Goal: Information Seeking & Learning: Learn about a topic

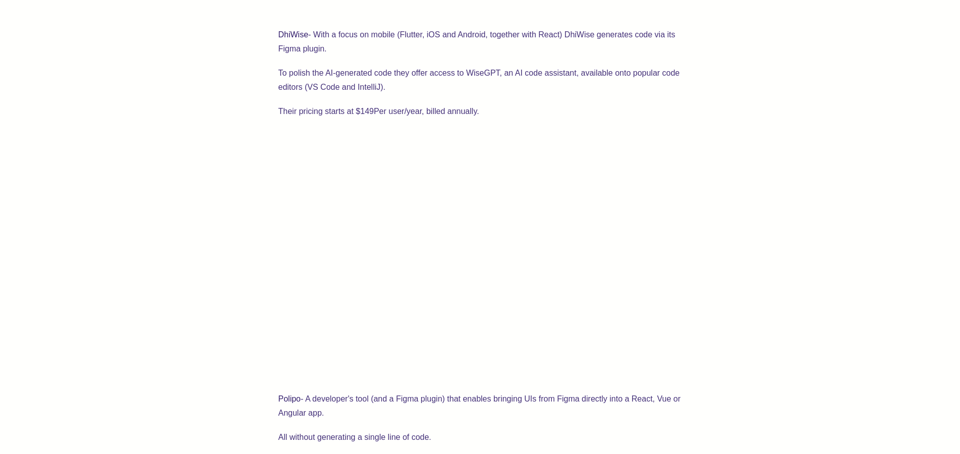
scroll to position [2265, 0]
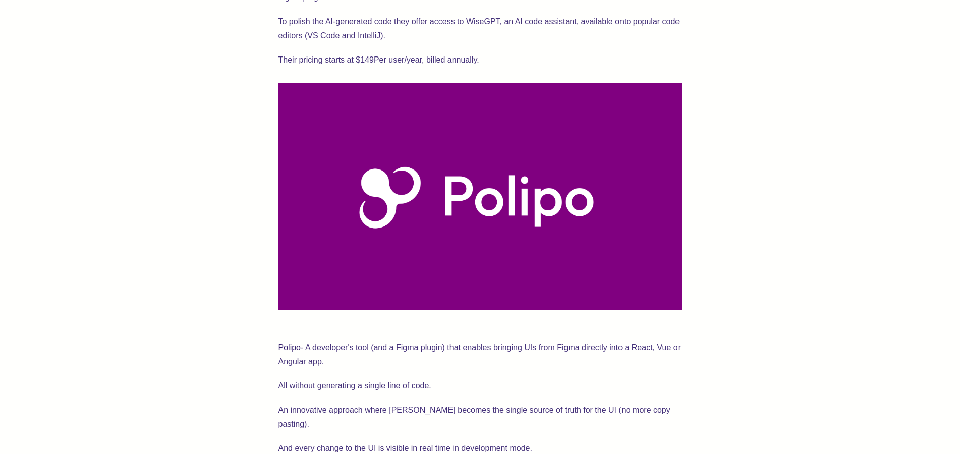
click at [284, 329] on p "Polipo - A developer's tool (and a Figma plugin) that enables bringing UIs from…" at bounding box center [481, 348] width 404 height 42
click at [286, 343] on link "Polipo" at bounding box center [290, 347] width 22 height 9
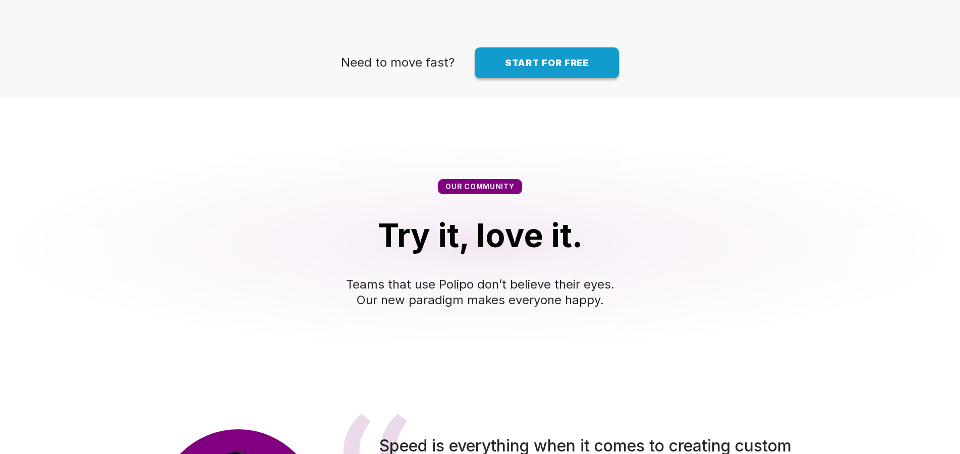
scroll to position [1287, 0]
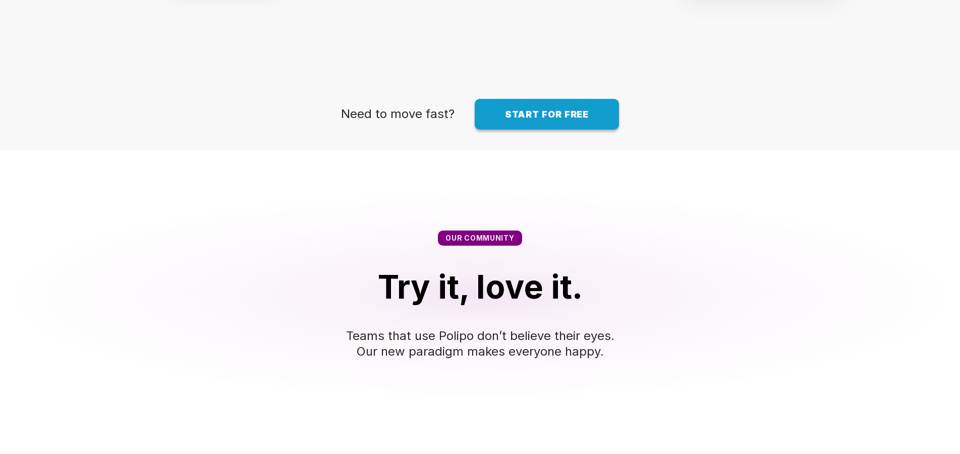
click at [545, 120] on span "Start for free" at bounding box center [547, 114] width 84 height 11
click at [573, 130] on link "Start for free" at bounding box center [547, 114] width 145 height 31
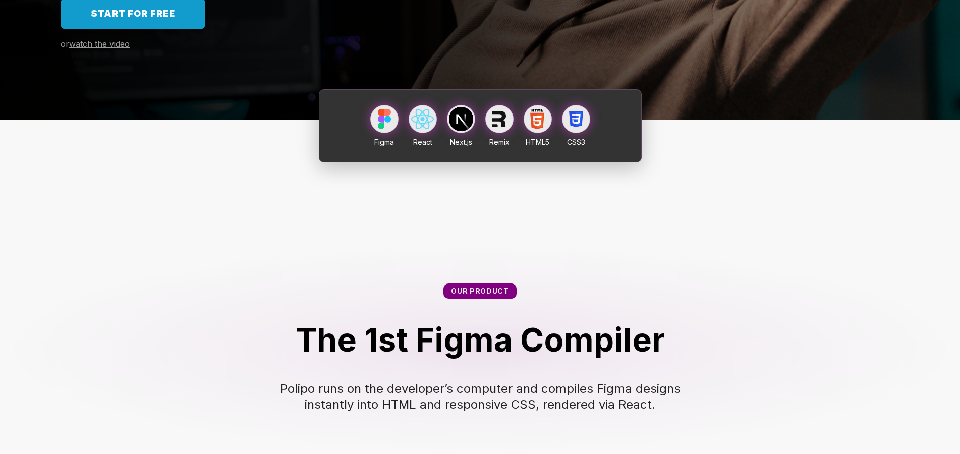
scroll to position [0, 0]
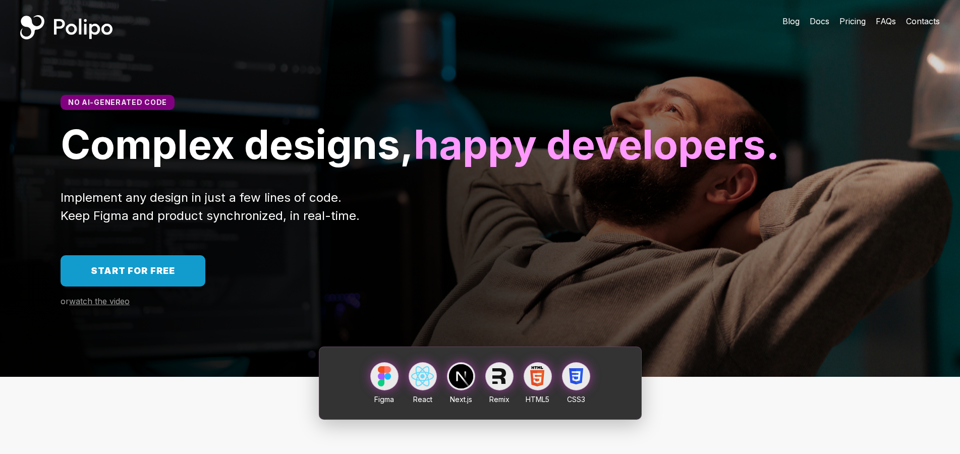
click at [866, 23] on span "Pricing" at bounding box center [853, 21] width 26 height 10
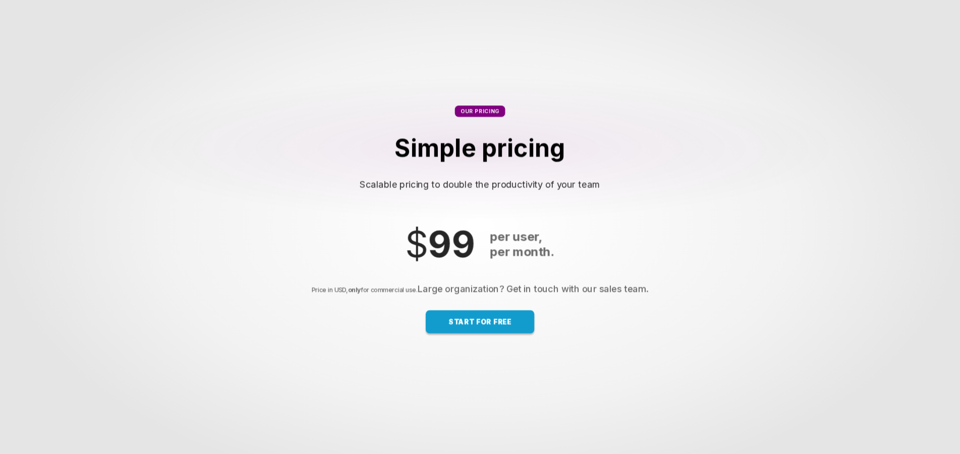
click at [853, 19] on section "Our pricing Simple pricing Scalable pricing to double the productivity of your …" at bounding box center [480, 225] width 960 height 546
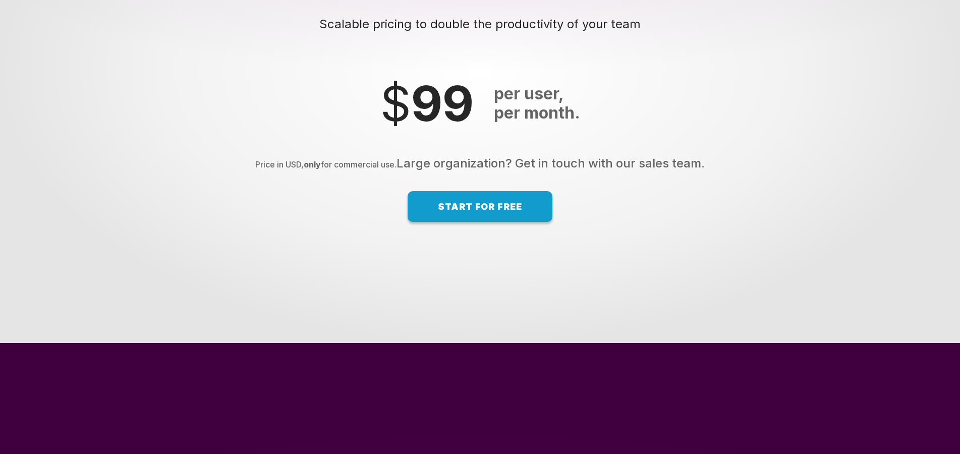
scroll to position [6450, 0]
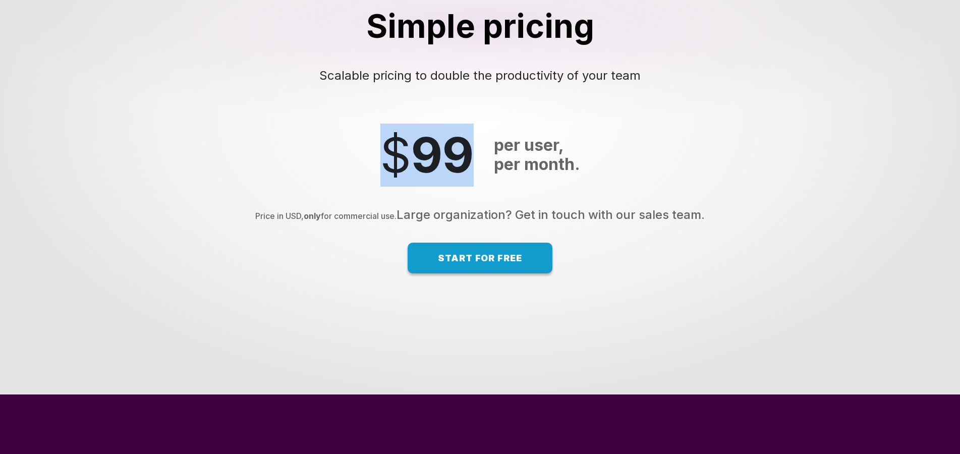
drag, startPoint x: 471, startPoint y: 206, endPoint x: 388, endPoint y: 205, distance: 82.8
click at [388, 187] on div "$ 99" at bounding box center [427, 155] width 93 height 63
drag, startPoint x: 391, startPoint y: 205, endPoint x: 400, endPoint y: 211, distance: 11.3
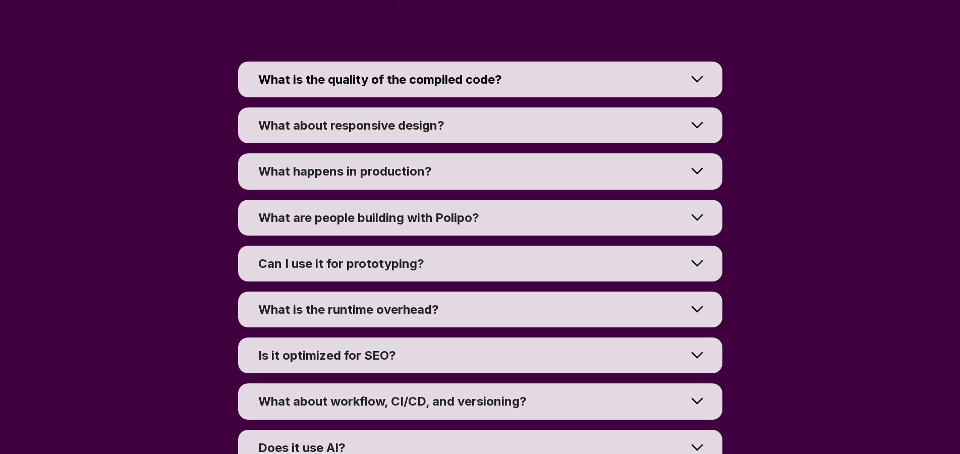
scroll to position [7222, 0]
